Goal: Task Accomplishment & Management: Manage account settings

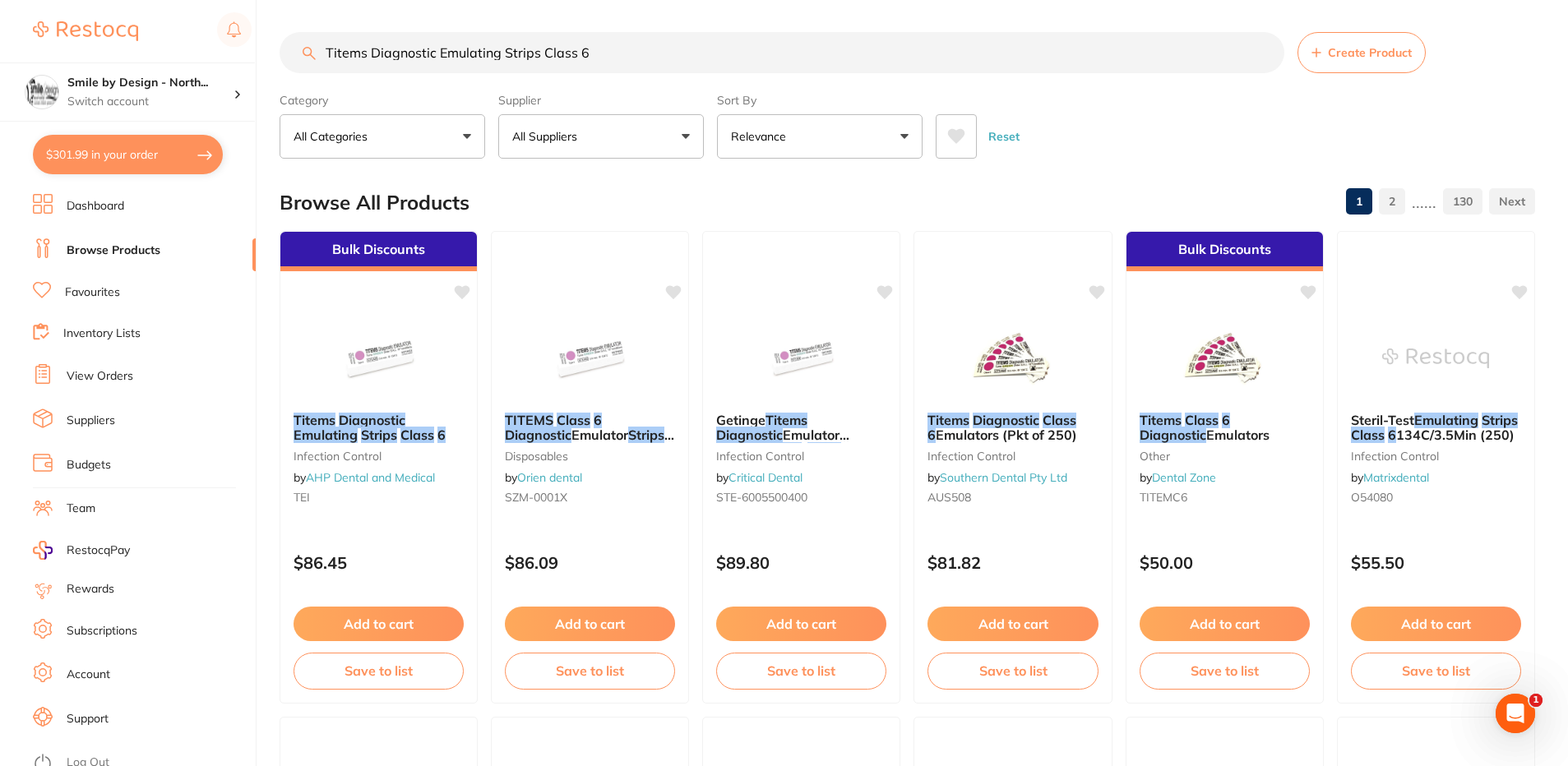
click at [93, 243] on link "Browse Products" at bounding box center [112, 251] width 93 height 16
click at [102, 249] on link "Browse Products" at bounding box center [112, 251] width 93 height 16
drag, startPoint x: 621, startPoint y: 52, endPoint x: 232, endPoint y: 142, distance: 399.3
click at [232, 142] on div "$301.99 Smile by Design - North... Switch account Smile by Design - [GEOGRAPHIC…" at bounding box center [784, 383] width 1568 height 766
click at [94, 154] on button "$301.99 in your order" at bounding box center [127, 155] width 189 height 40
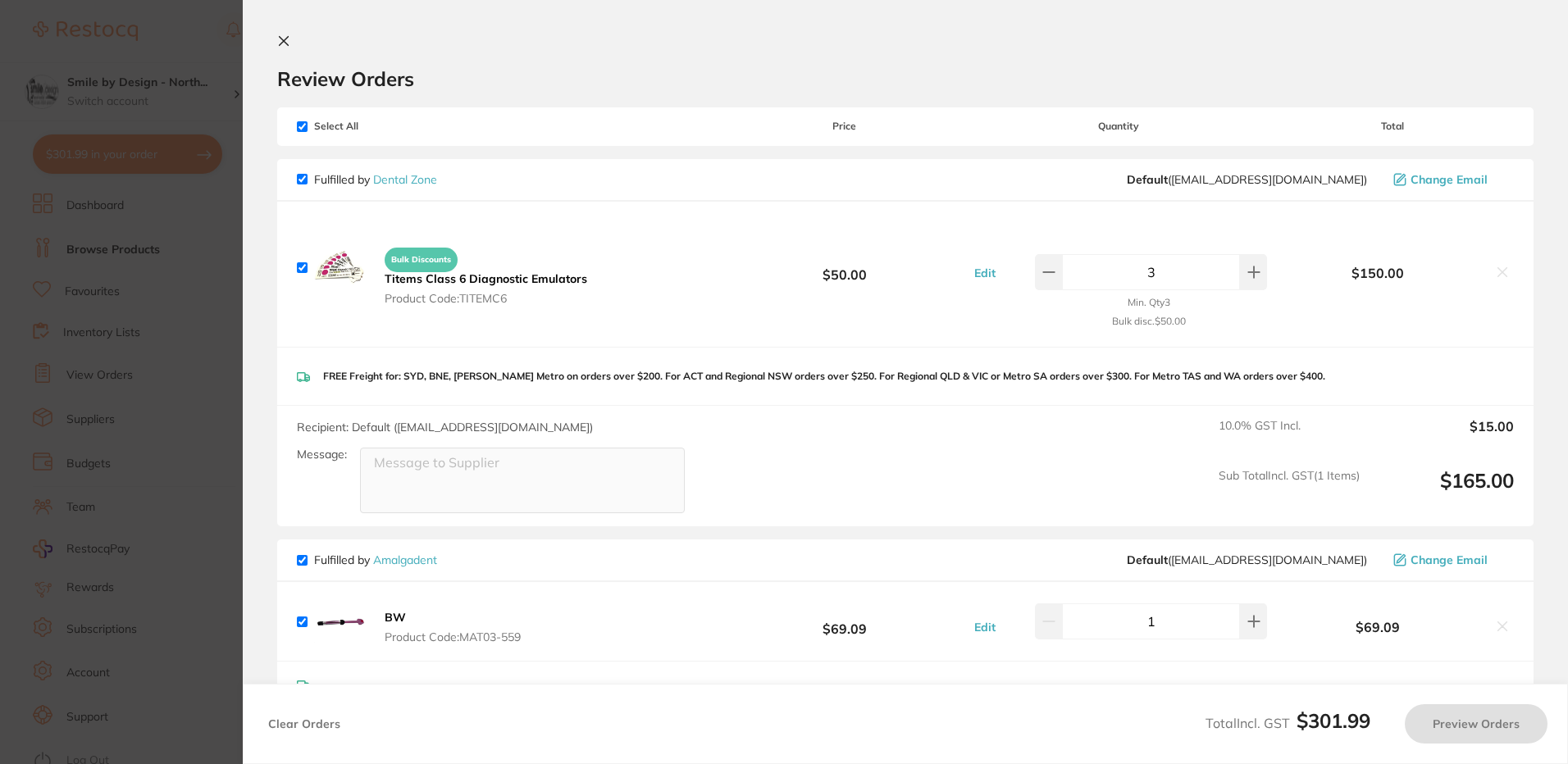
scroll to position [476, 0]
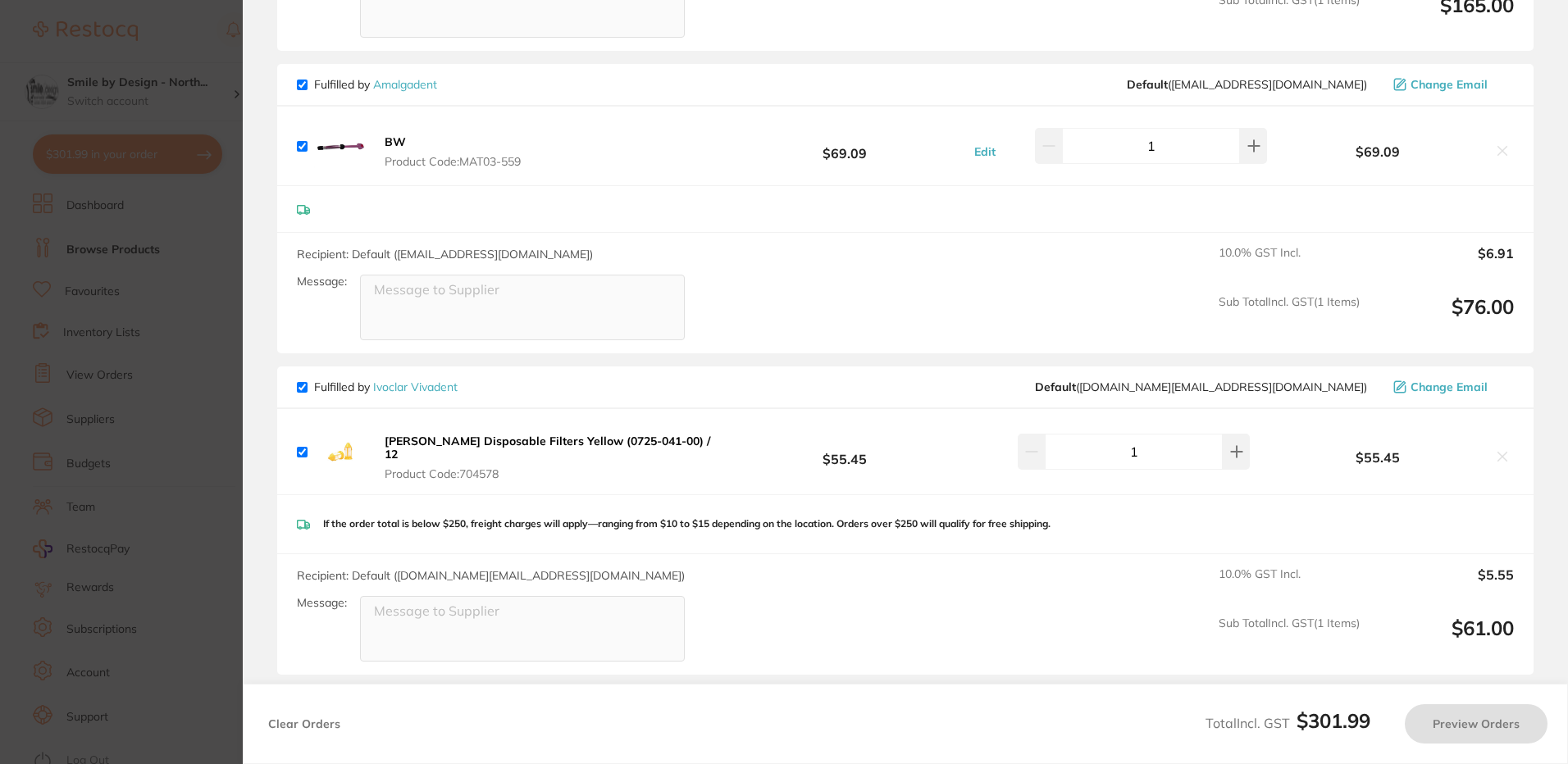
checkbox input "true"
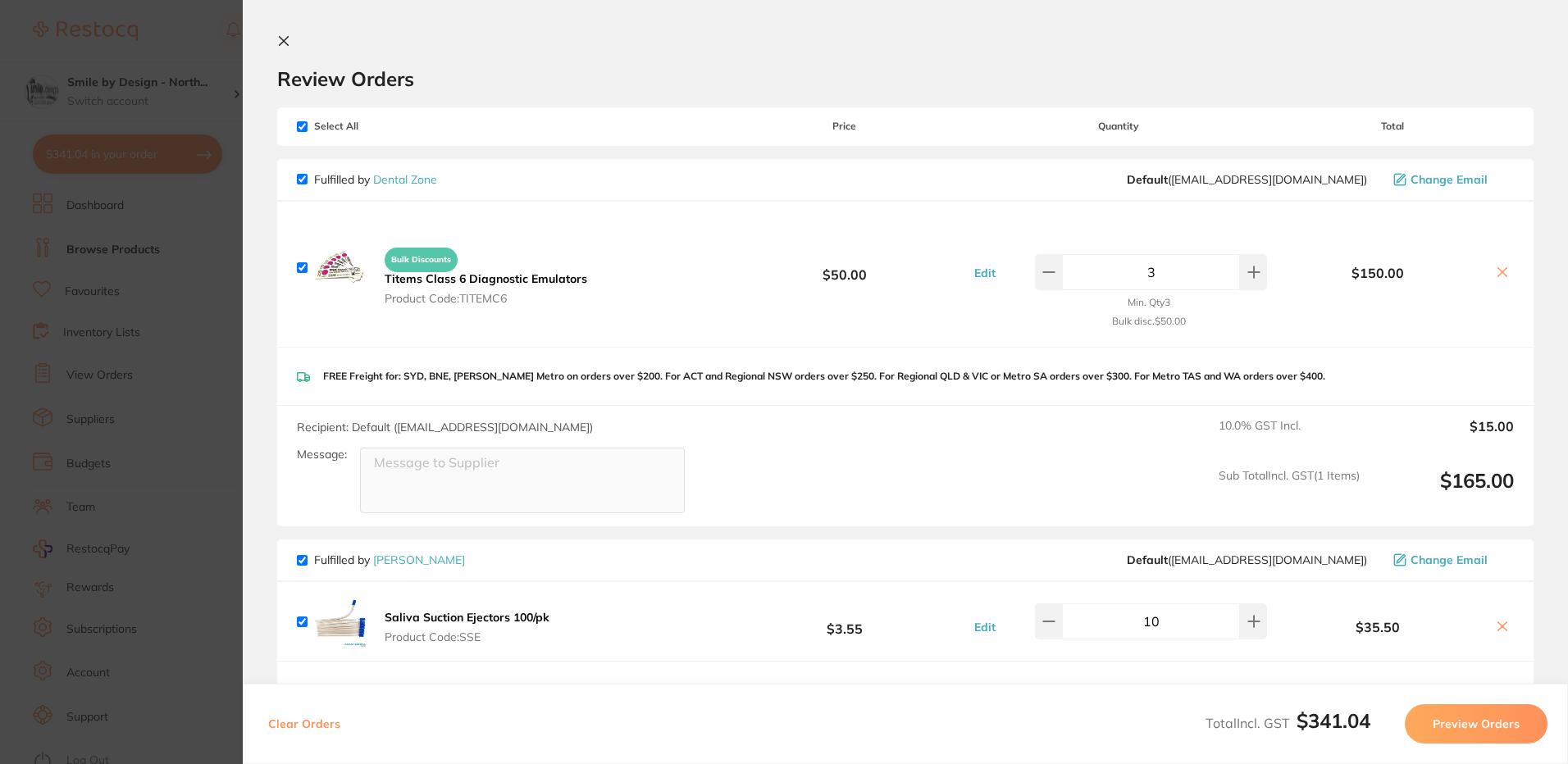
scroll to position [0, 0]
drag, startPoint x: 188, startPoint y: 367, endPoint x: 194, endPoint y: 315, distance: 52.3
click at [188, 367] on section "Update RRP Set your pre negotiated price for this item. Item Agreed RRP (excl. …" at bounding box center [784, 382] width 1568 height 764
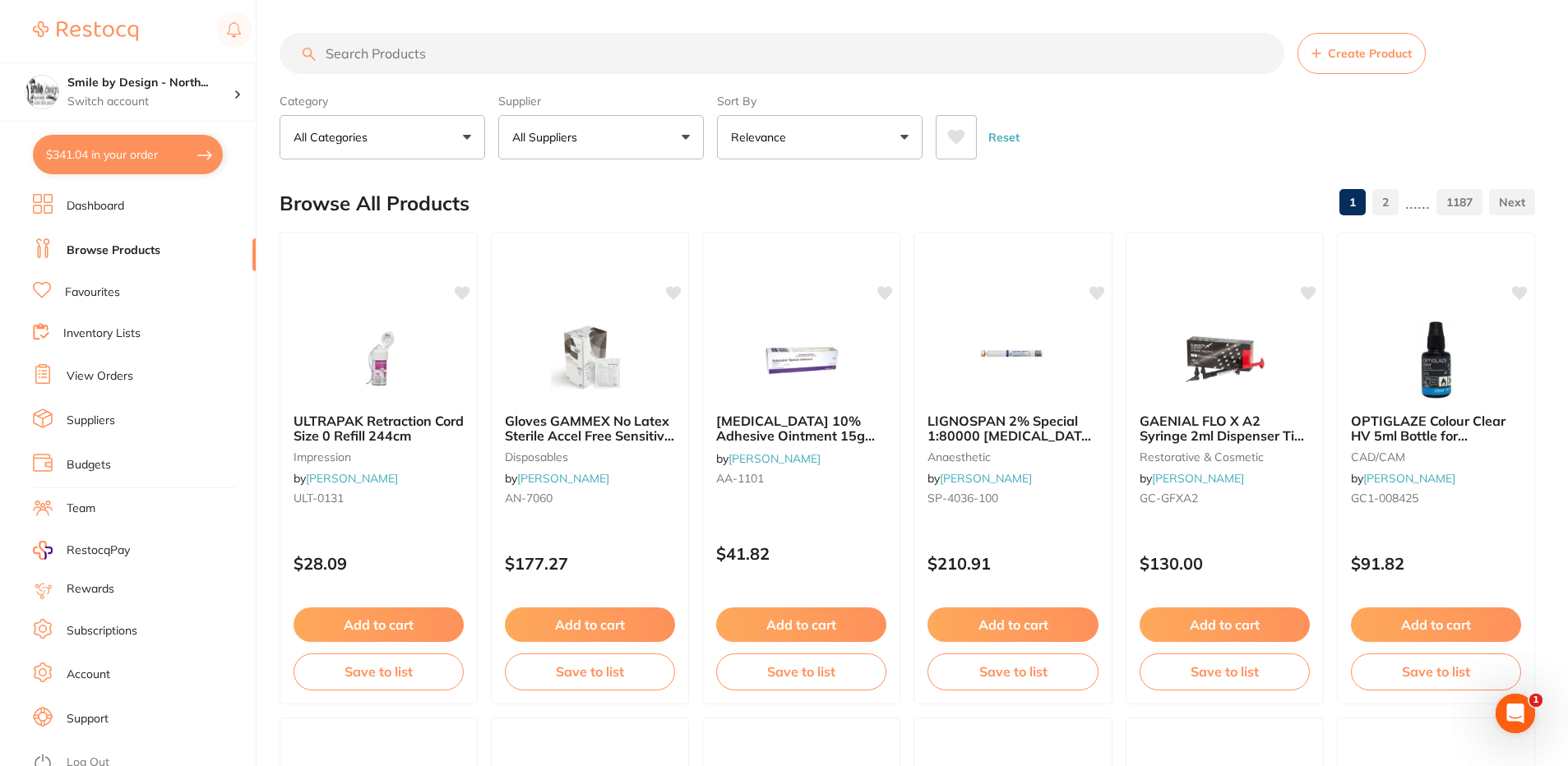
click at [431, 47] on input "search" at bounding box center [781, 53] width 1004 height 41
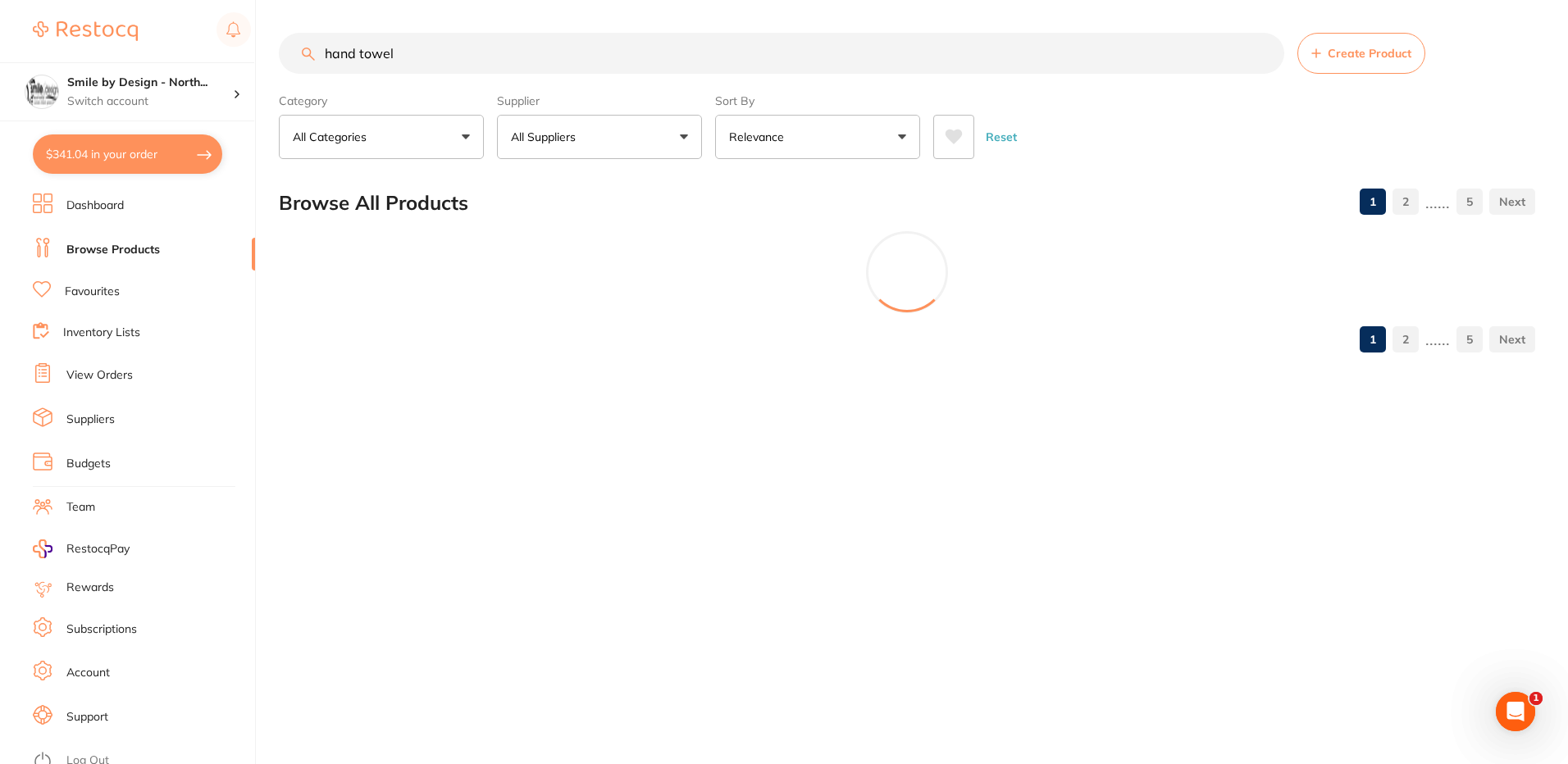
click at [321, 43] on input "hand towel" at bounding box center [781, 52] width 1006 height 41
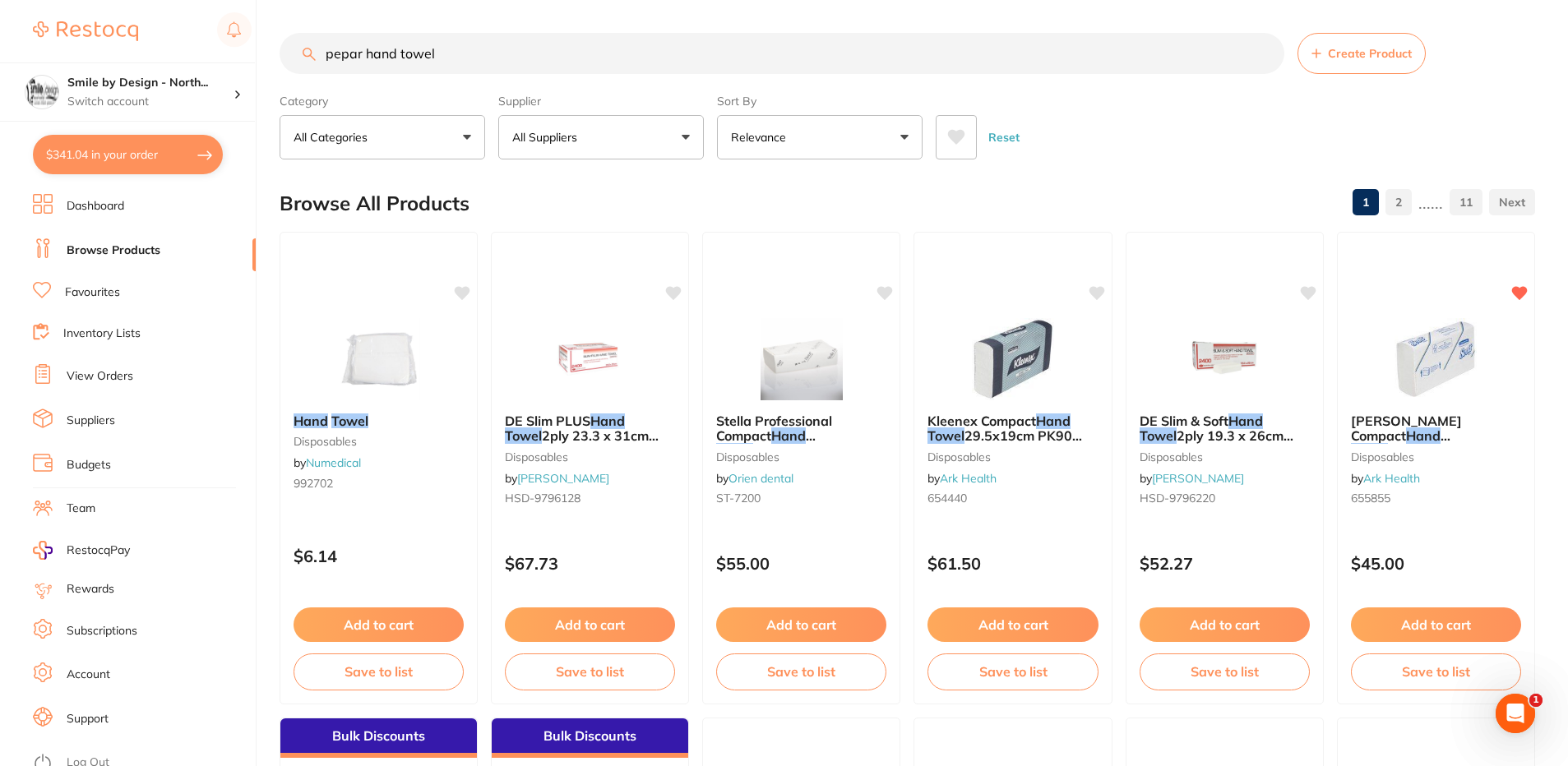
click at [339, 50] on input "pepar hand towel" at bounding box center [781, 53] width 1004 height 41
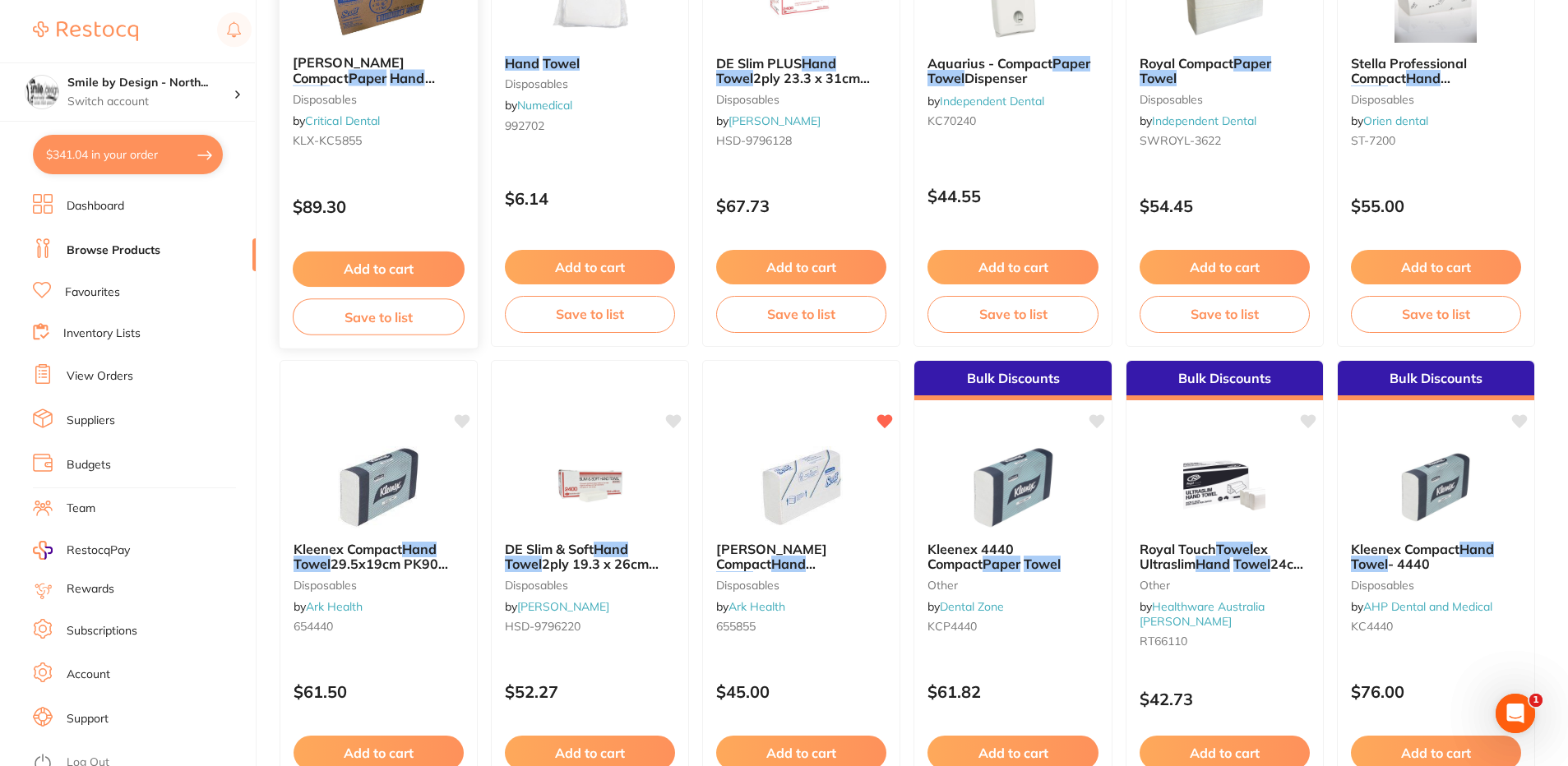
scroll to position [329, 0]
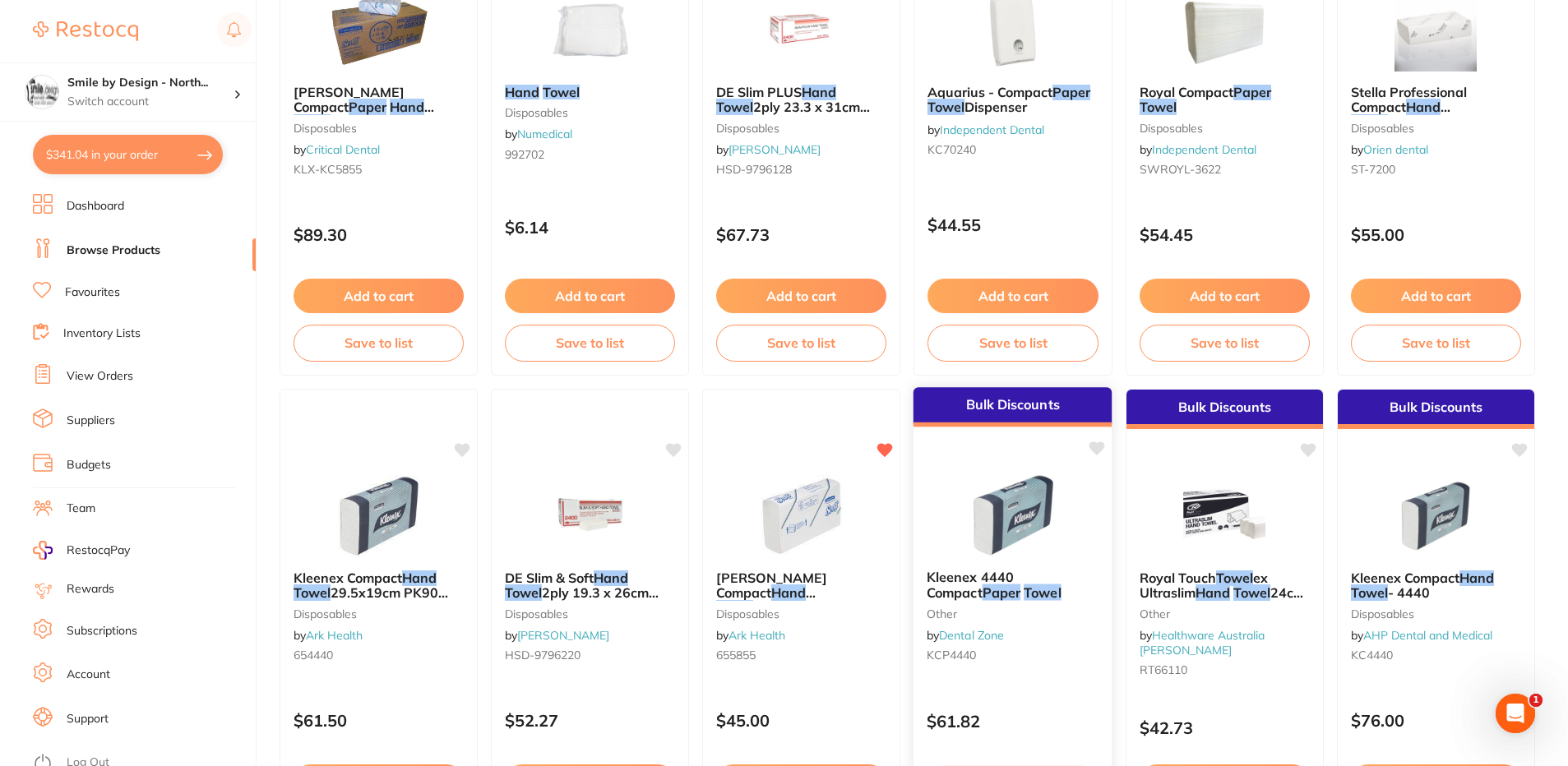
type input "paper hand towel"
drag, startPoint x: 1067, startPoint y: 623, endPoint x: 958, endPoint y: 523, distance: 147.9
click at [1067, 623] on div "Kleenex 4440 Compact Paper Towel other by Dental Zone KCP4440" at bounding box center [1012, 619] width 197 height 124
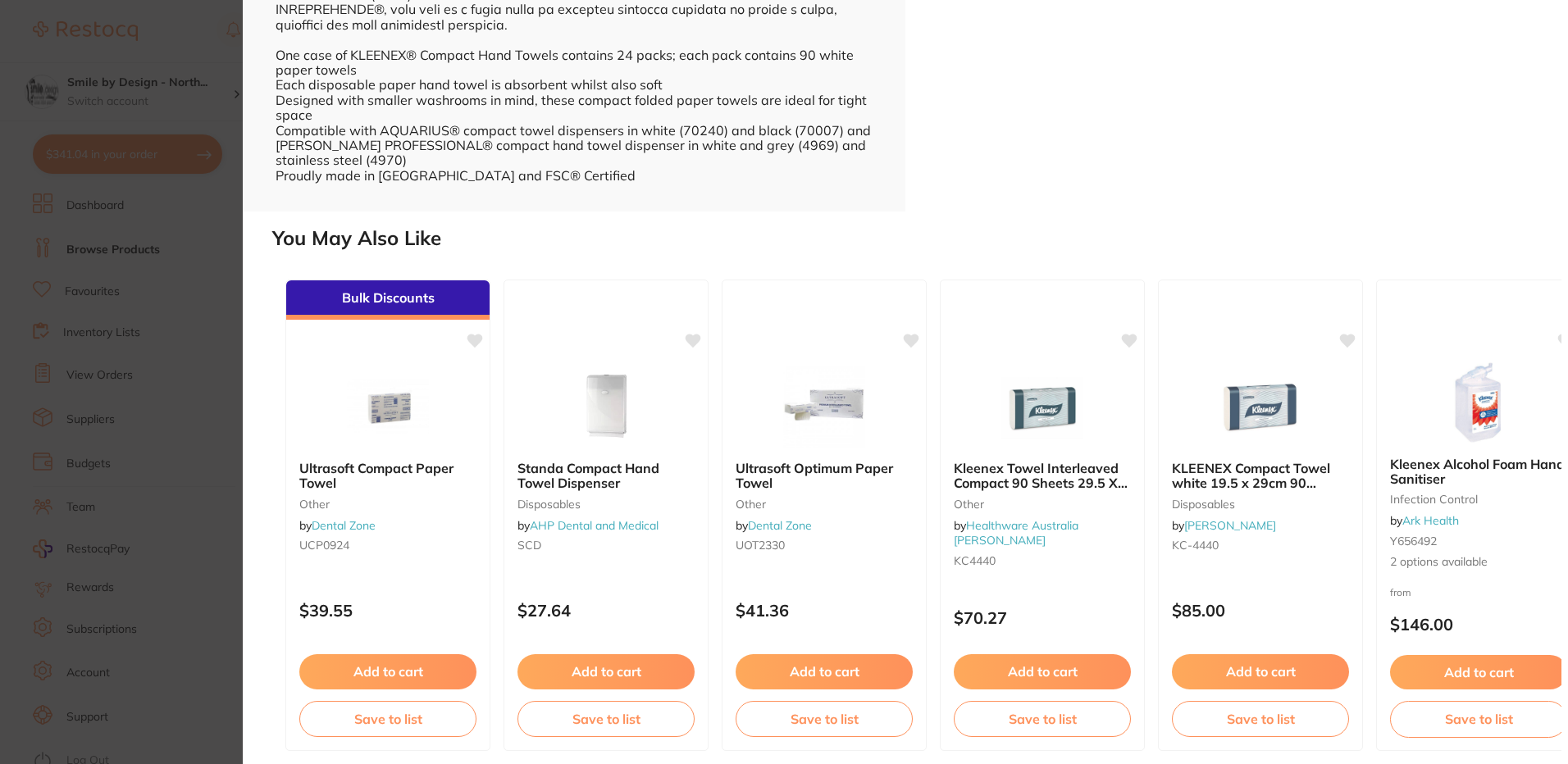
scroll to position [698, 0]
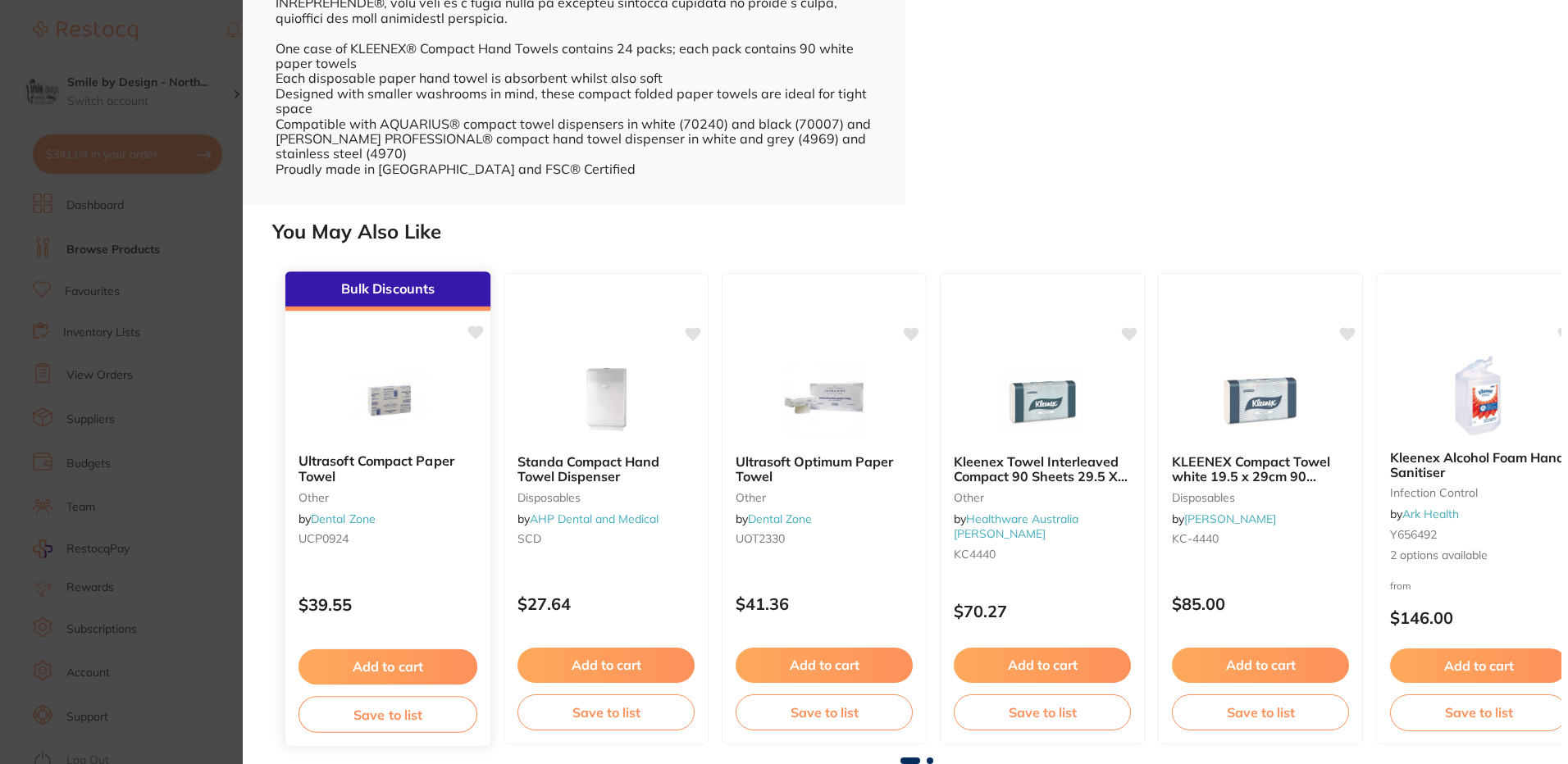
click at [371, 420] on img at bounding box center [387, 399] width 108 height 83
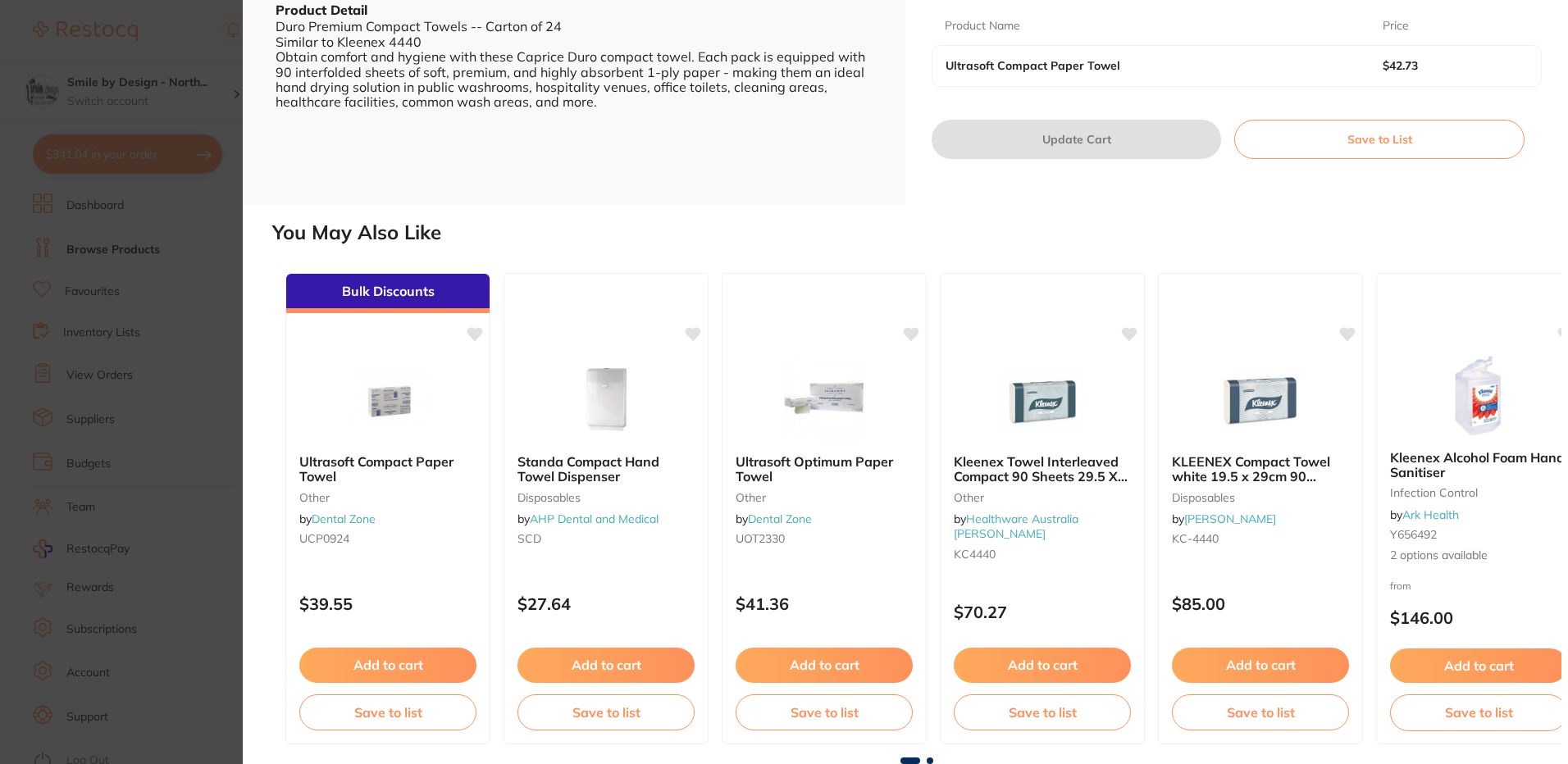
type input "3"
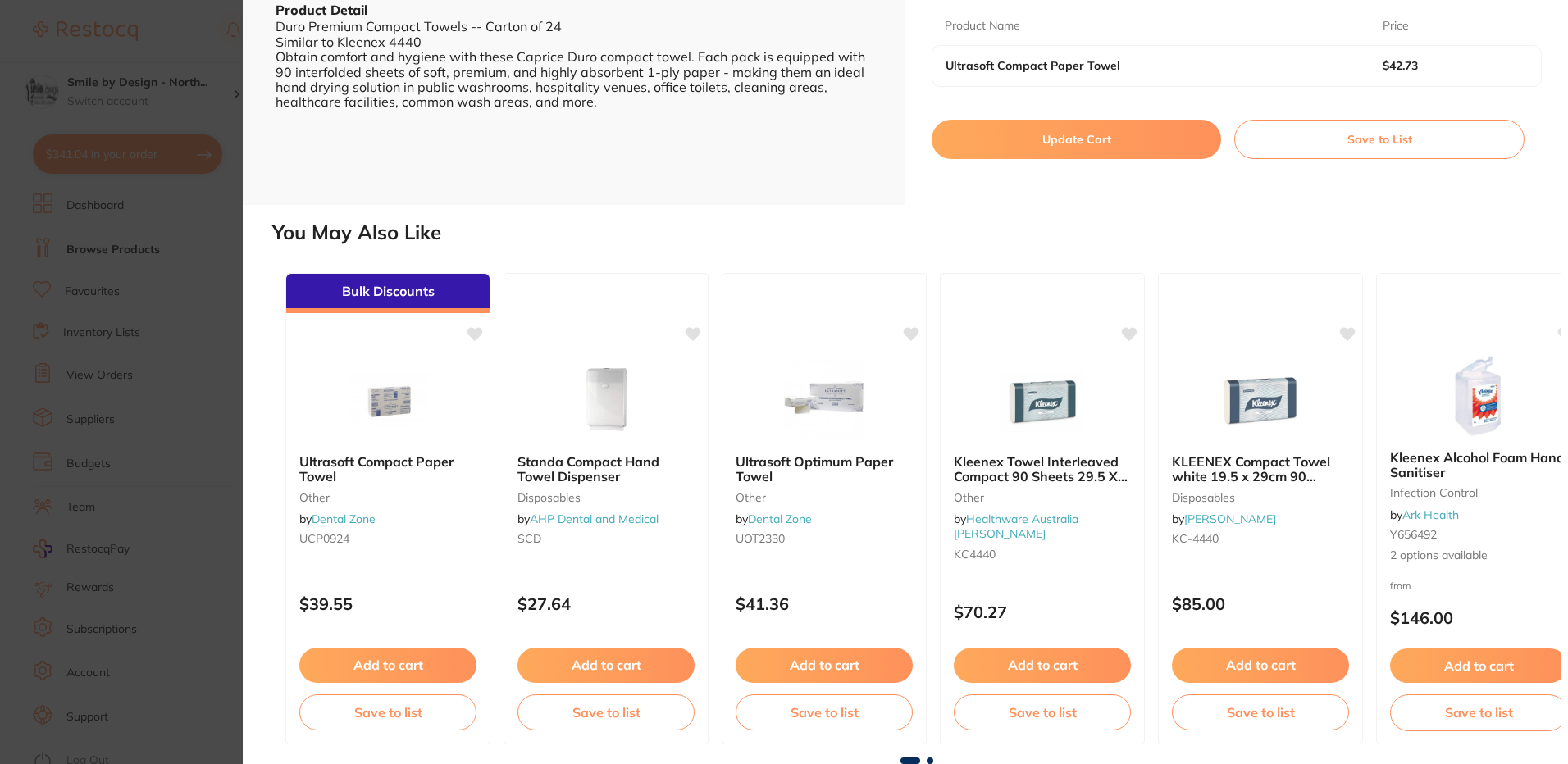
click at [1088, 159] on button "Update Cart" at bounding box center [1076, 139] width 289 height 40
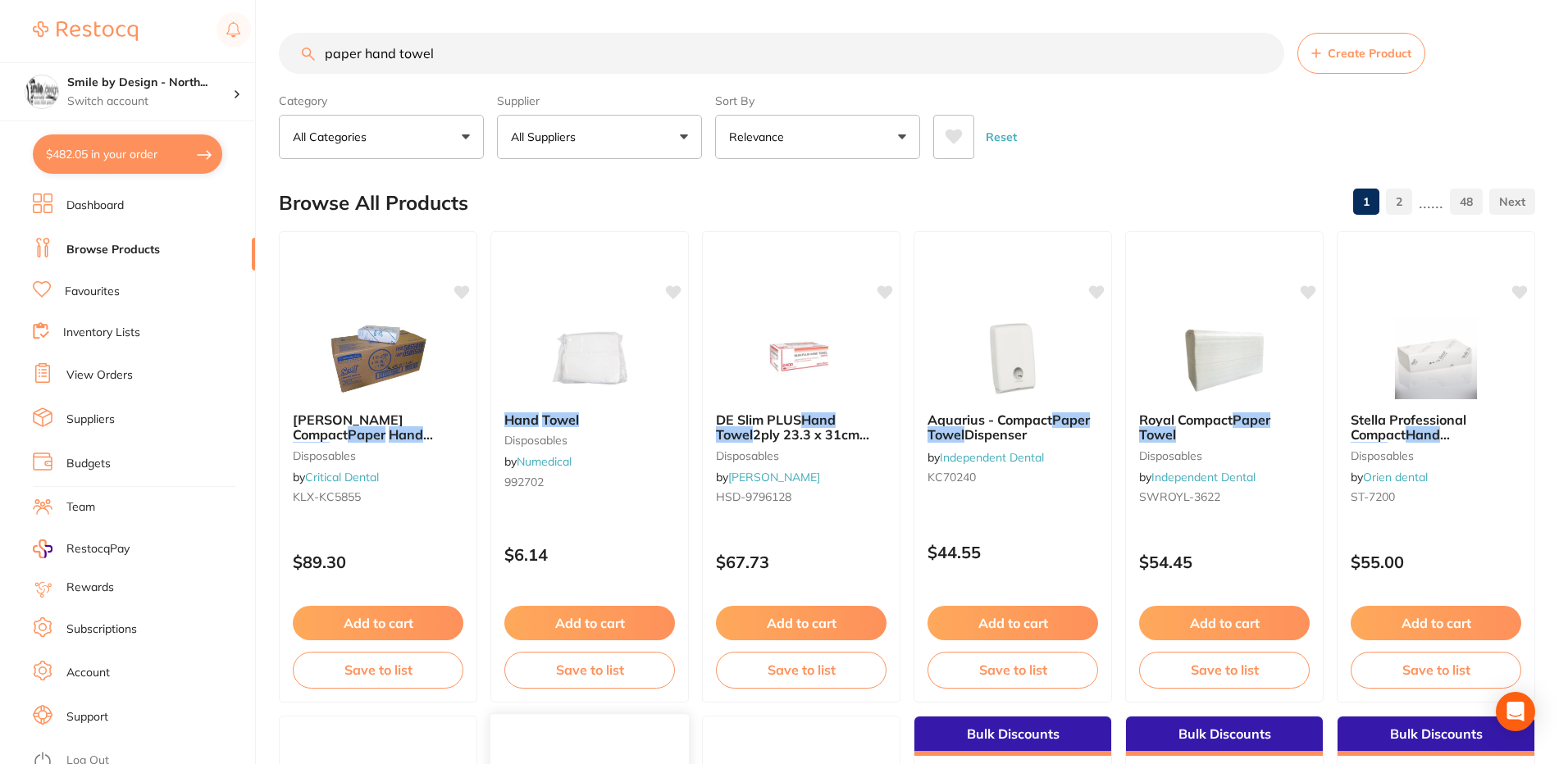
checkbox input "false"
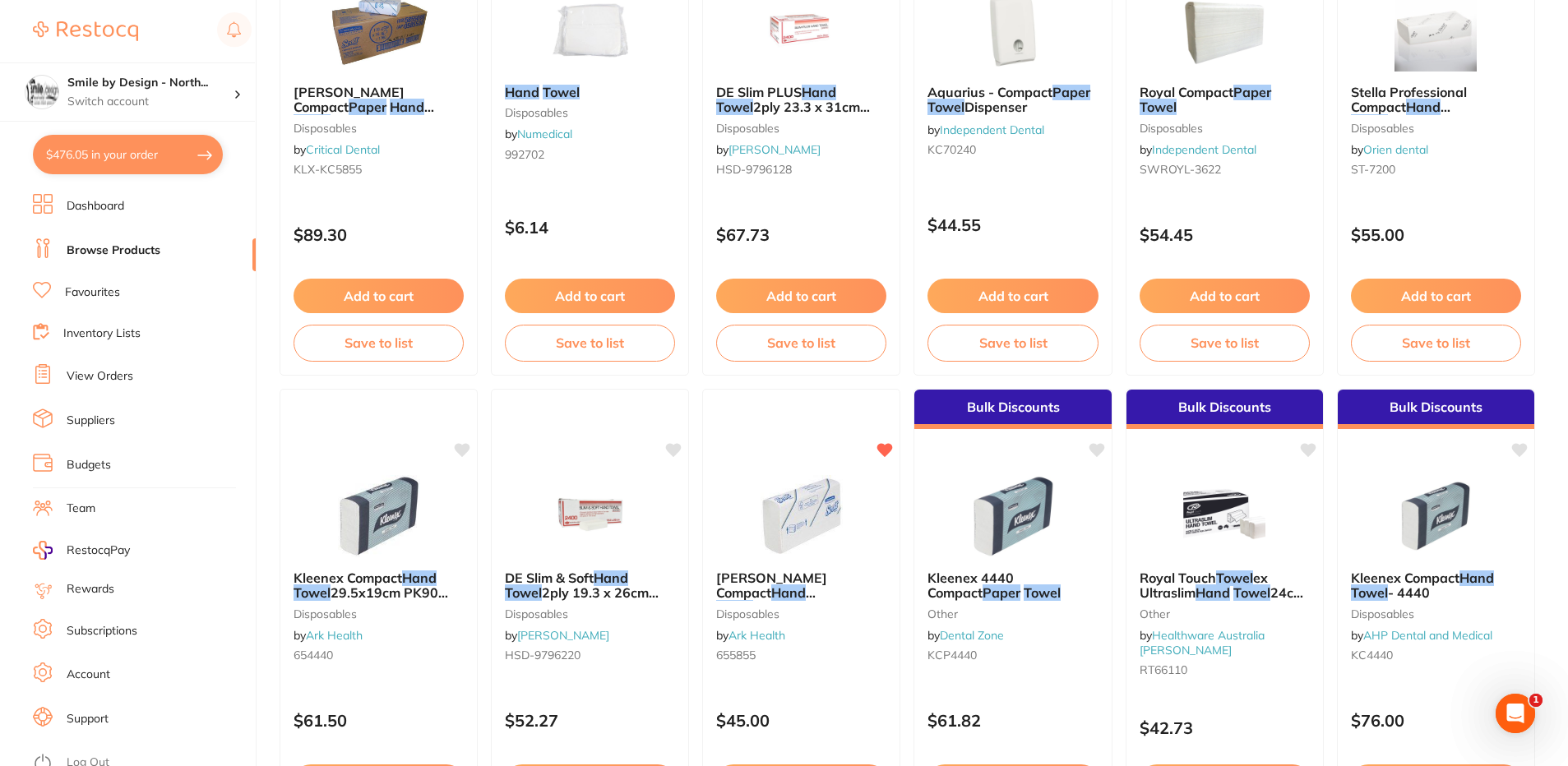
click at [92, 287] on link "Favourites" at bounding box center [92, 293] width 55 height 16
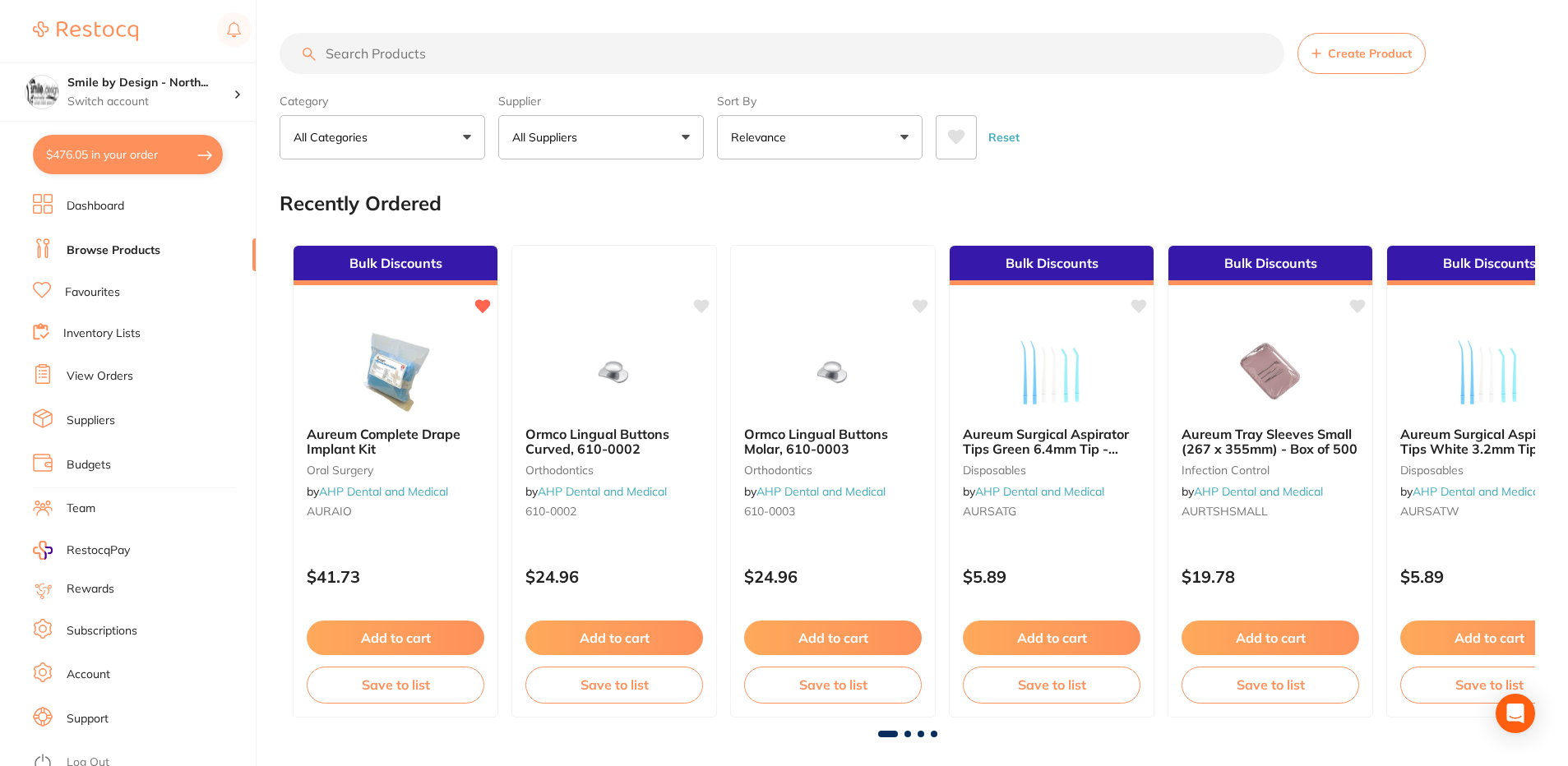
click at [111, 372] on link "View Orders" at bounding box center [99, 376] width 66 height 16
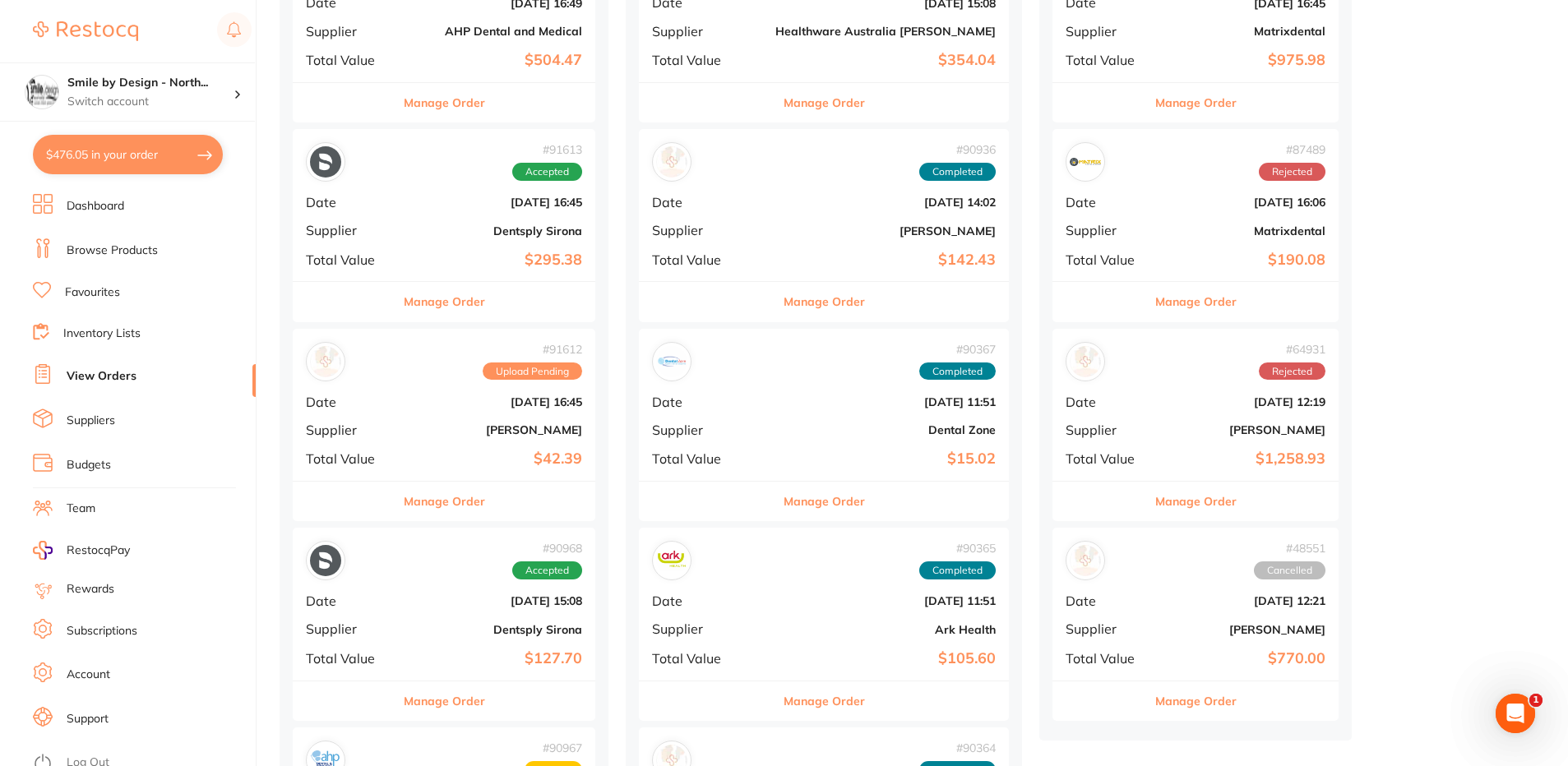
scroll to position [329, 0]
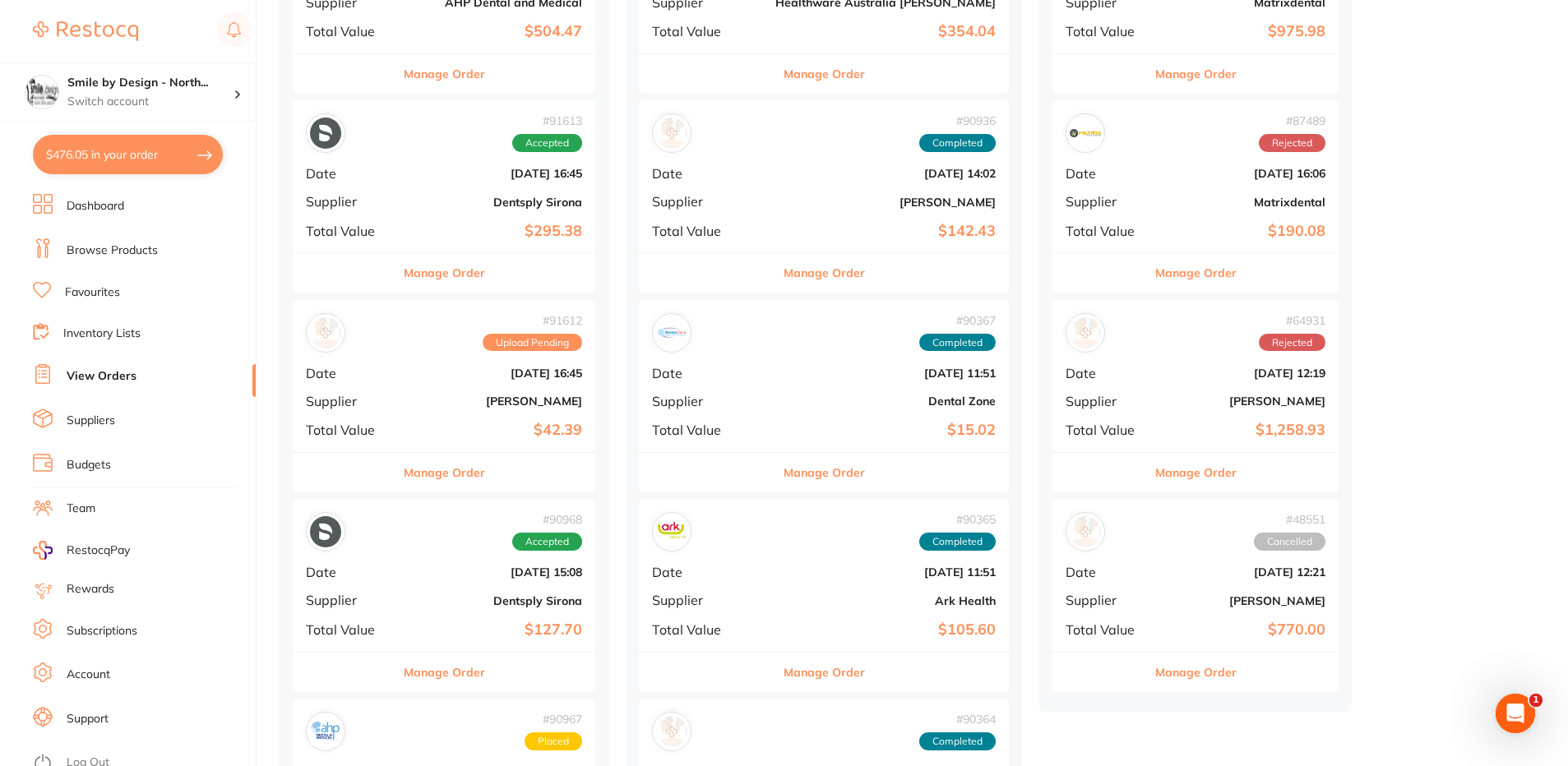
click at [440, 404] on b "[PERSON_NAME]" at bounding box center [494, 401] width 175 height 14
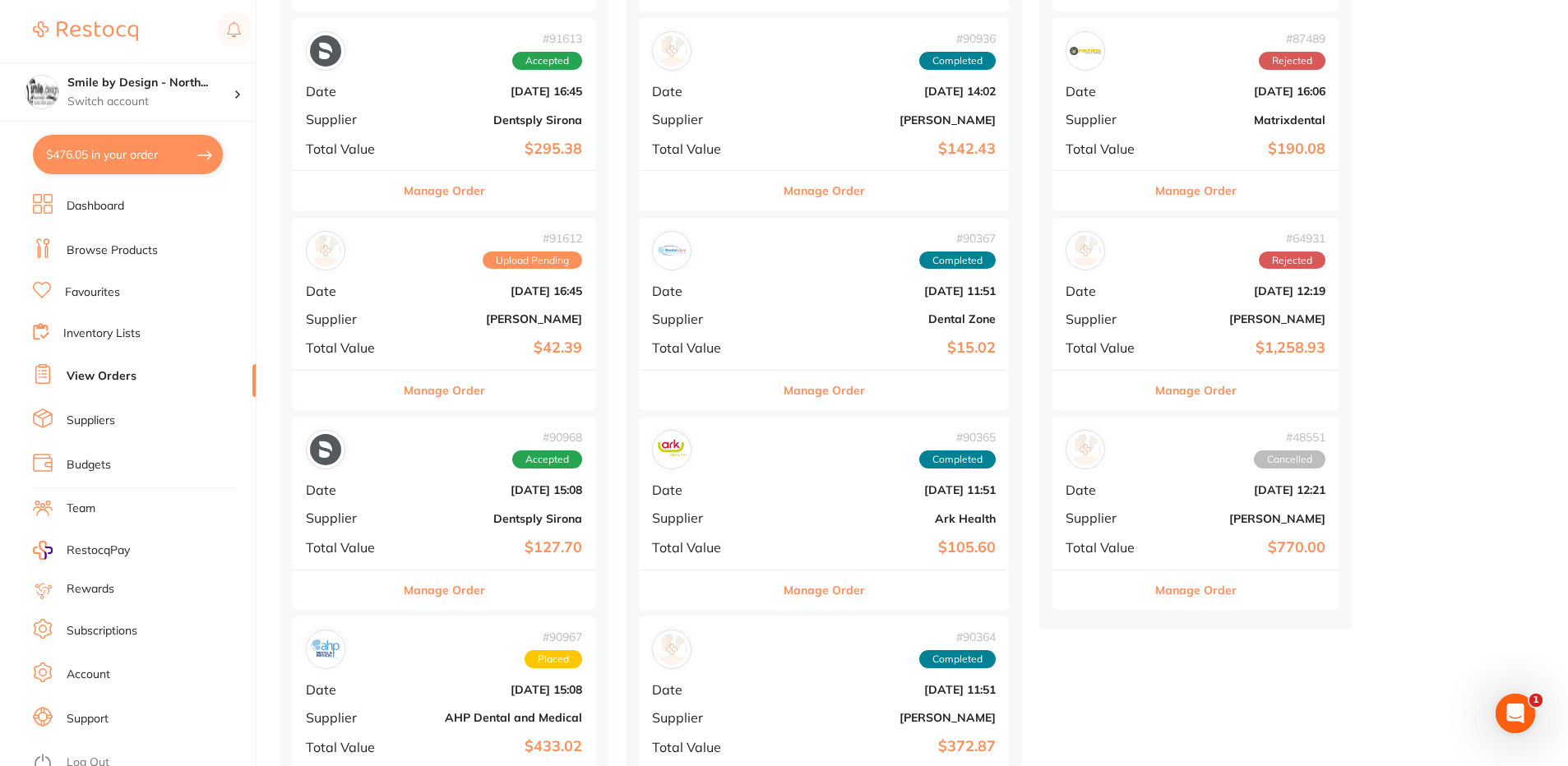
click at [458, 510] on div "# 90968 Accepted Date [DATE] 15:08 Supplier Dentsply Sirona Total Value $127.70" at bounding box center [444, 493] width 303 height 152
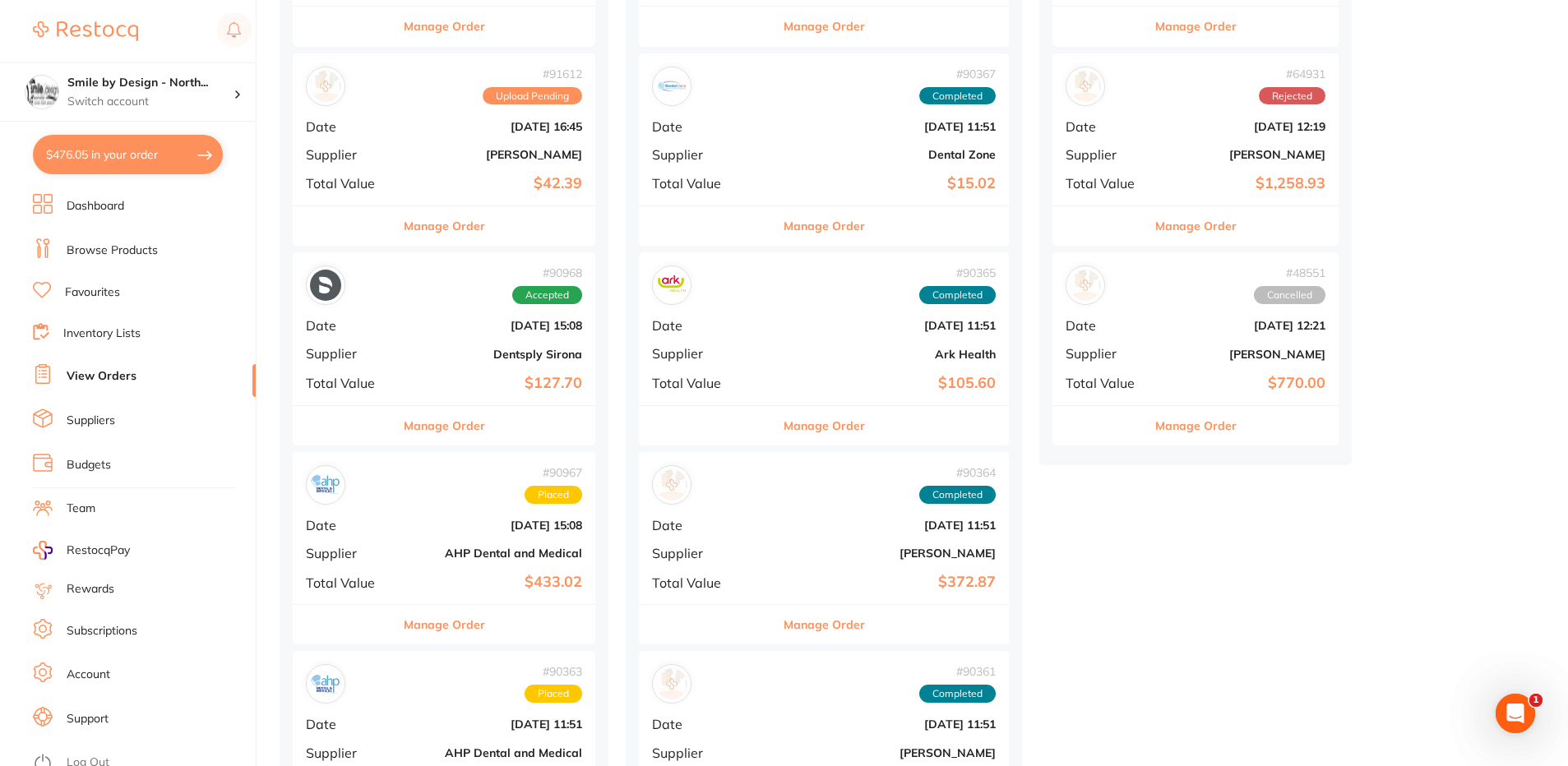
scroll to position [411, 0]
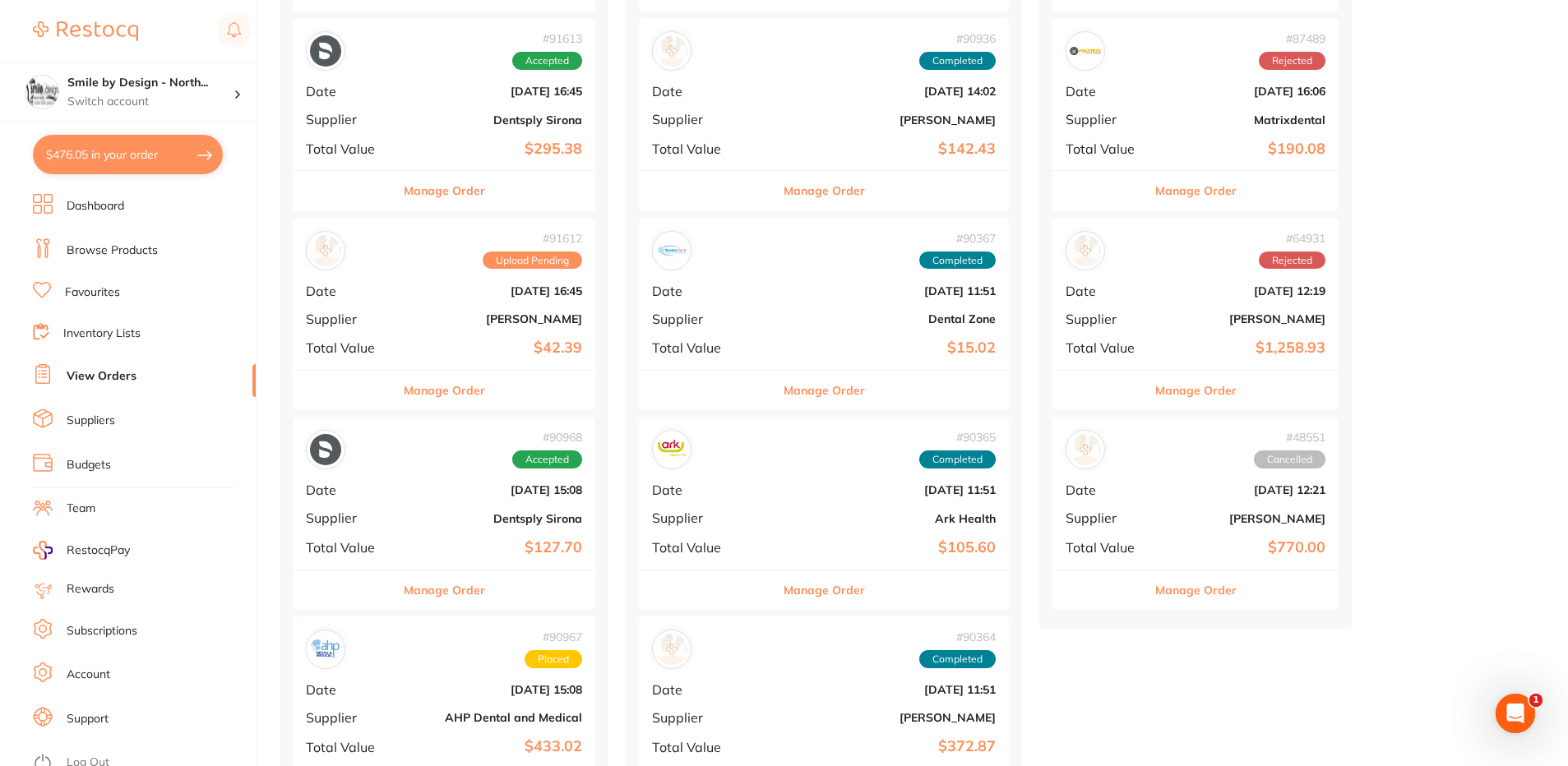
click at [421, 296] on b "[DATE] 16:45" at bounding box center [494, 291] width 175 height 14
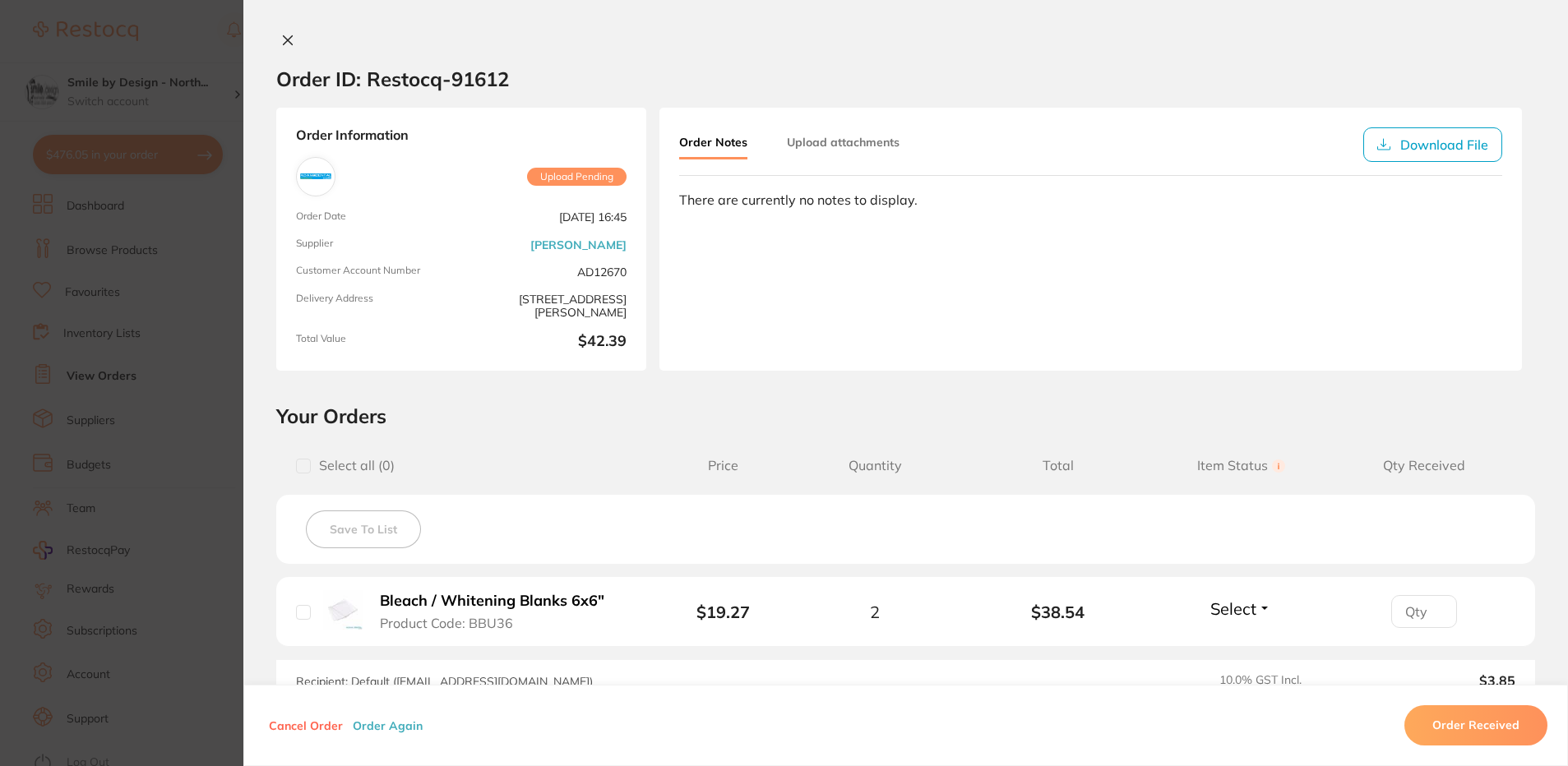
click at [281, 40] on icon at bounding box center [287, 40] width 14 height 14
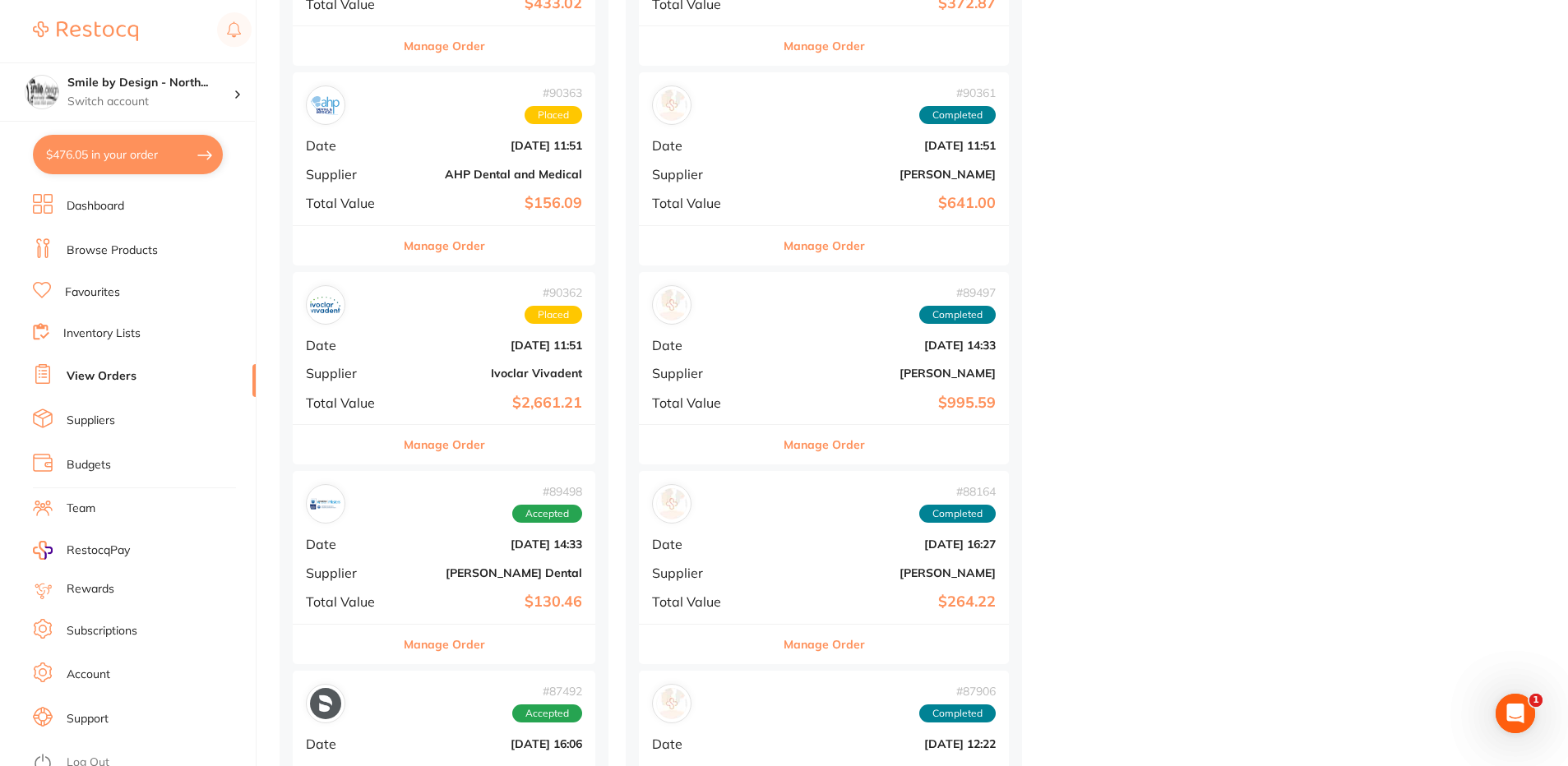
scroll to position [1233, 0]
